Goal: Task Accomplishment & Management: Manage account settings

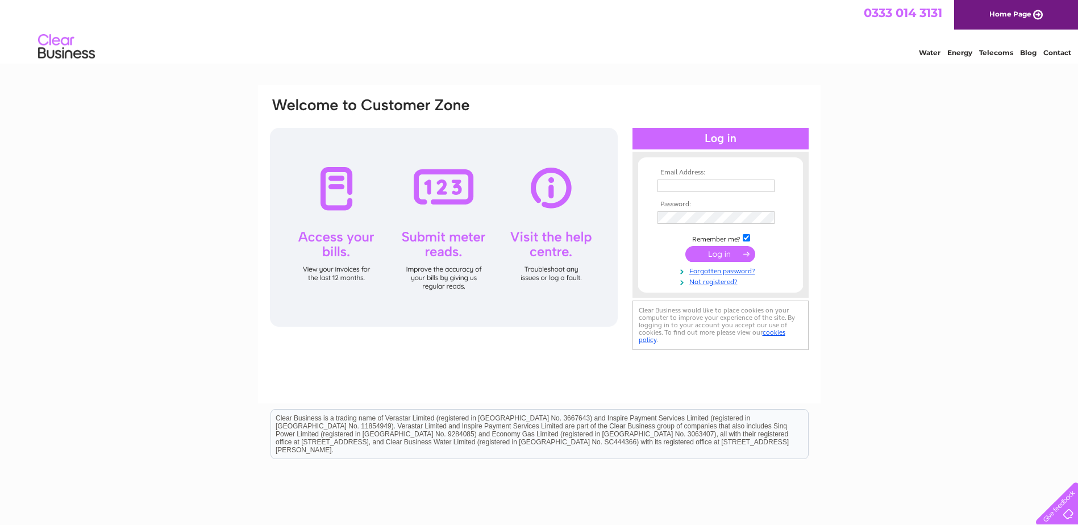
type input "[PERSON_NAME][EMAIL_ADDRESS][DOMAIN_NAME]"
click at [716, 250] on input "submit" at bounding box center [720, 254] width 70 height 16
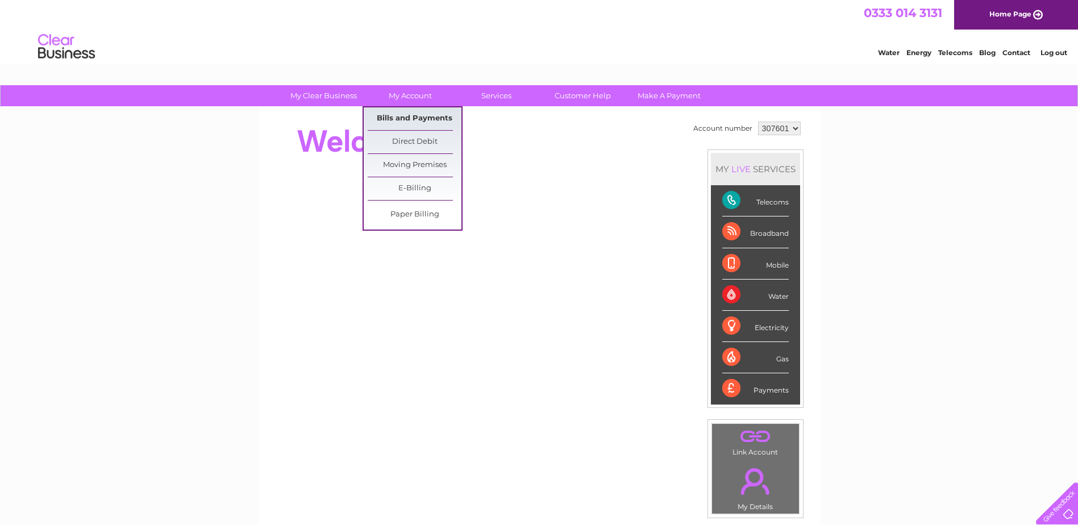
click at [407, 119] on link "Bills and Payments" at bounding box center [415, 118] width 94 height 23
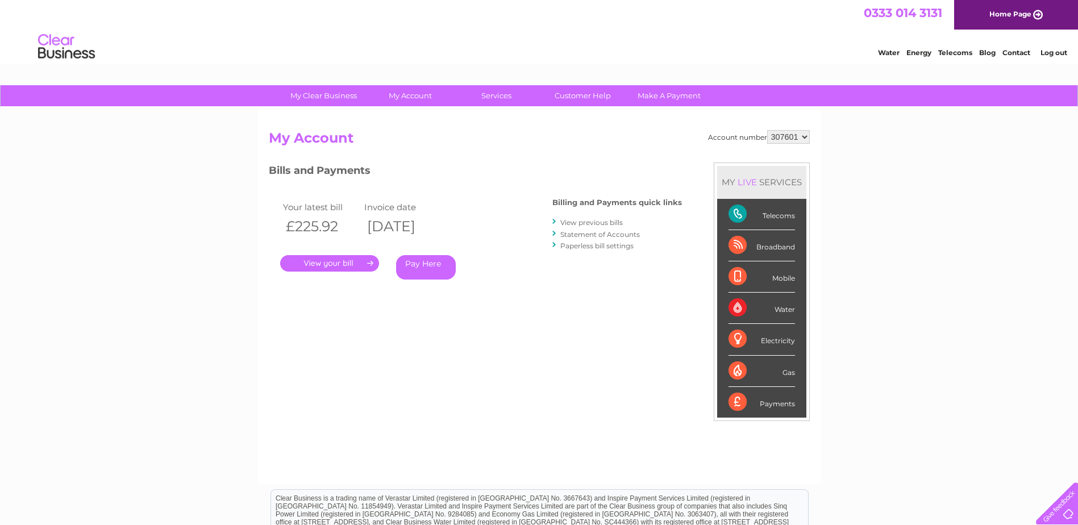
click at [323, 260] on link "." at bounding box center [329, 263] width 99 height 16
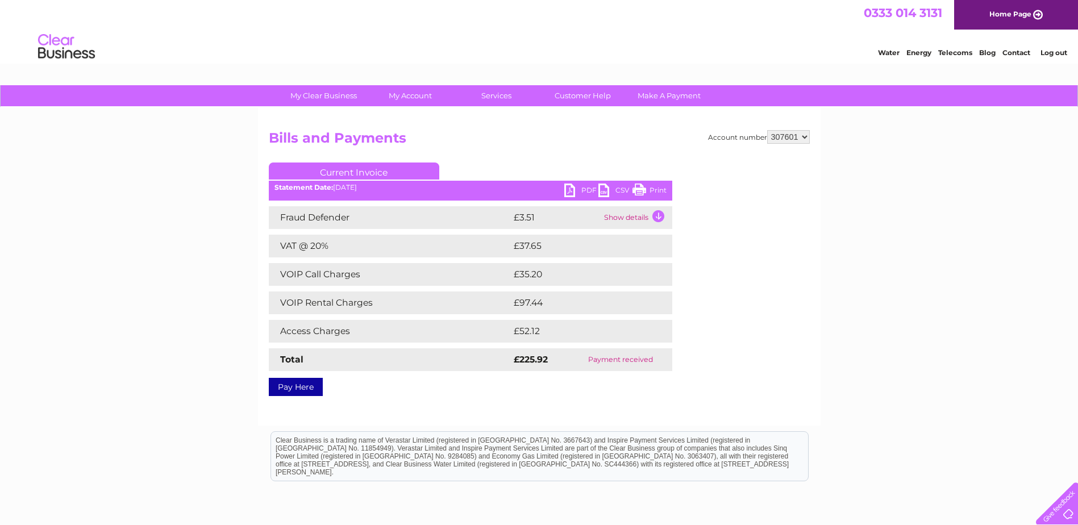
click at [580, 190] on link "PDF" at bounding box center [581, 192] width 34 height 16
